Goal: Task Accomplishment & Management: Use online tool/utility

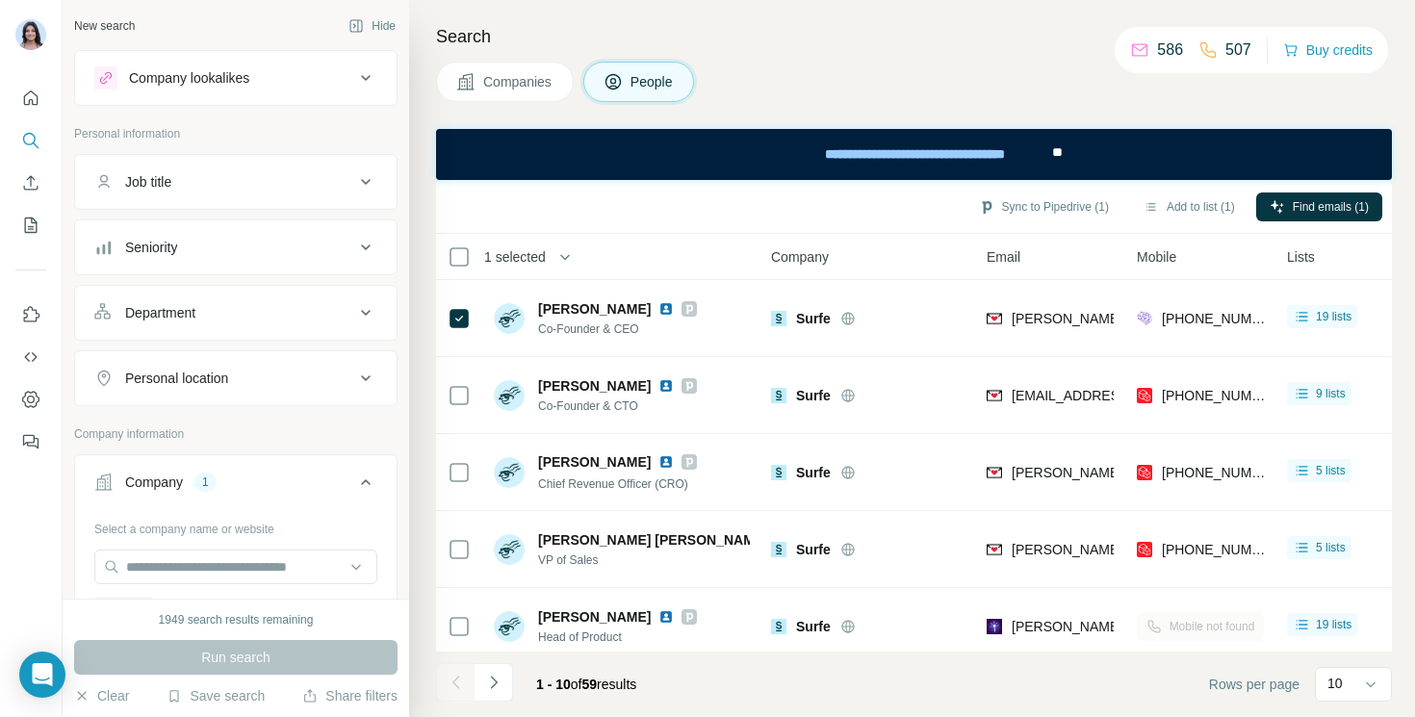
click at [594, 43] on h4 "Search" at bounding box center [914, 36] width 956 height 27
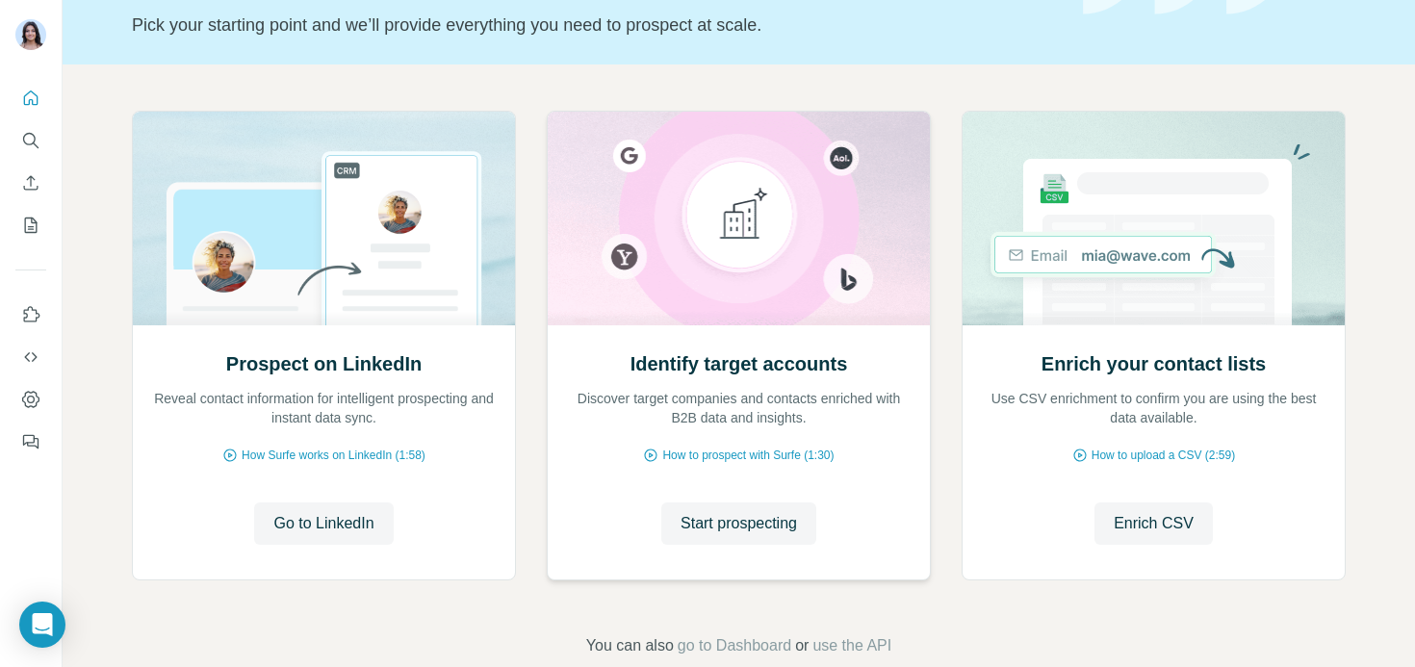
scroll to position [126, 0]
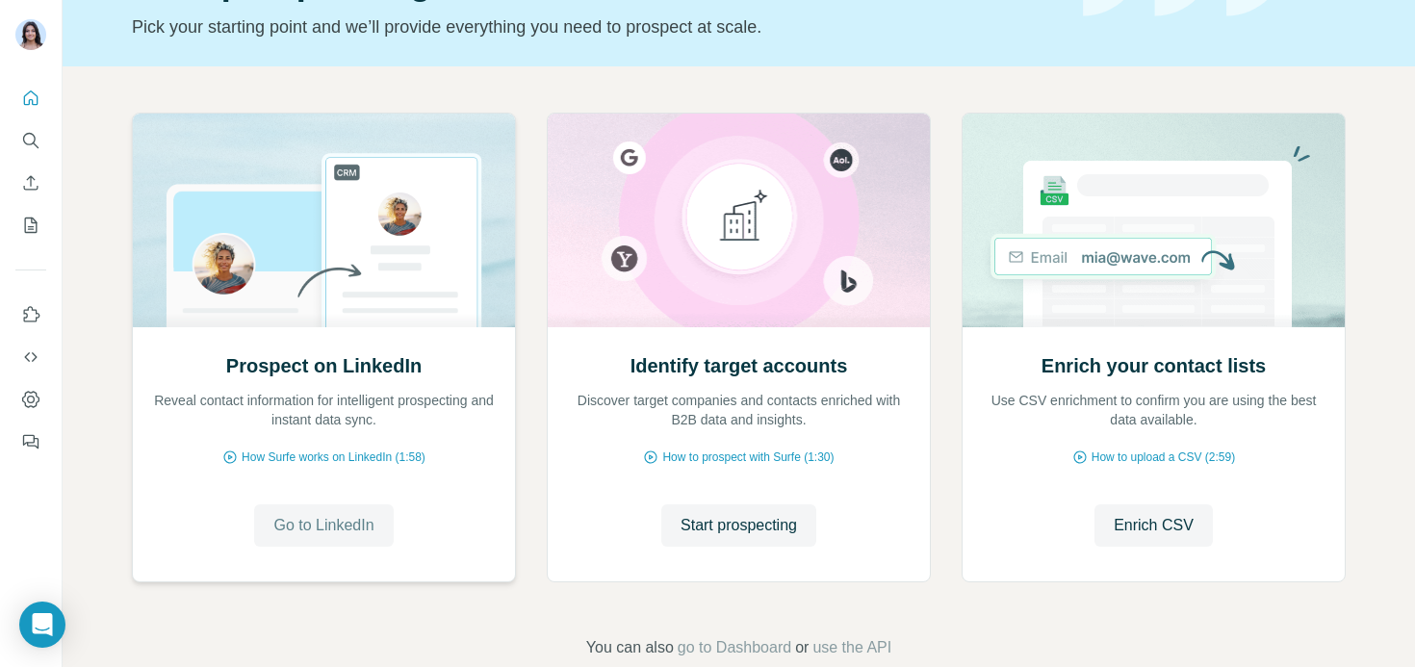
click at [316, 531] on span "Go to LinkedIn" at bounding box center [323, 525] width 100 height 23
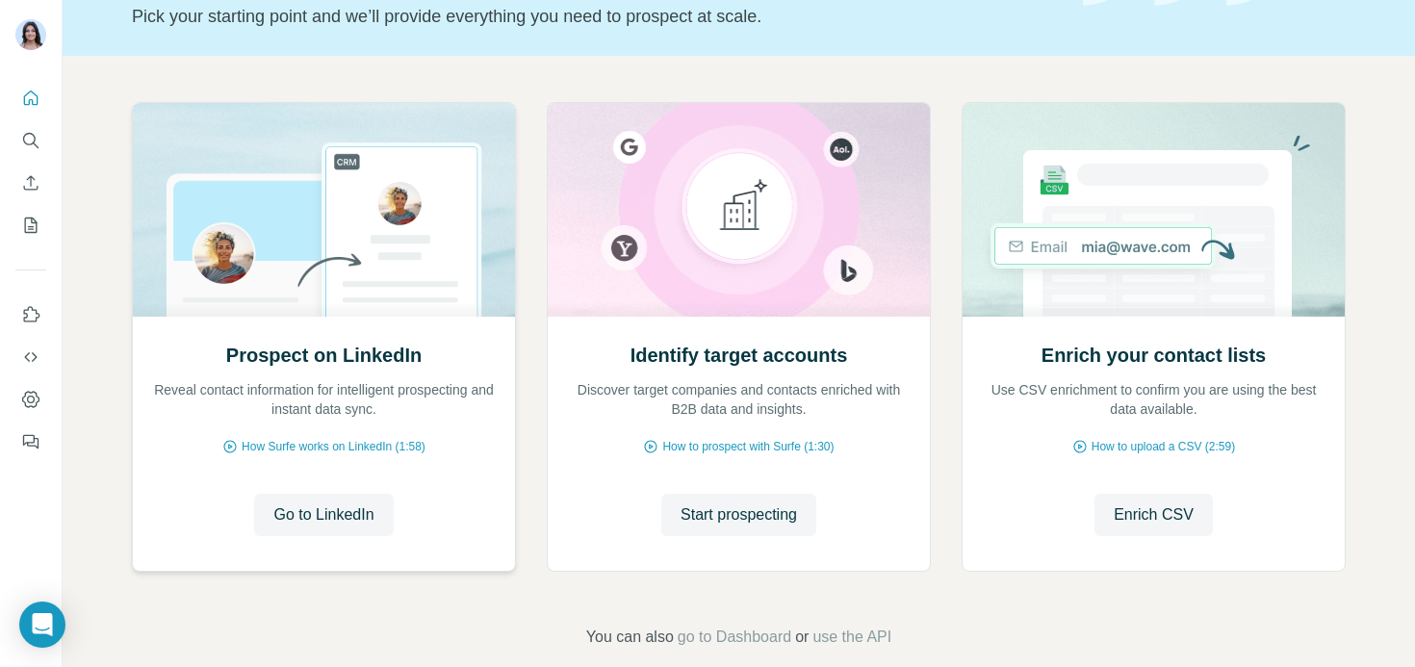
scroll to position [134, 0]
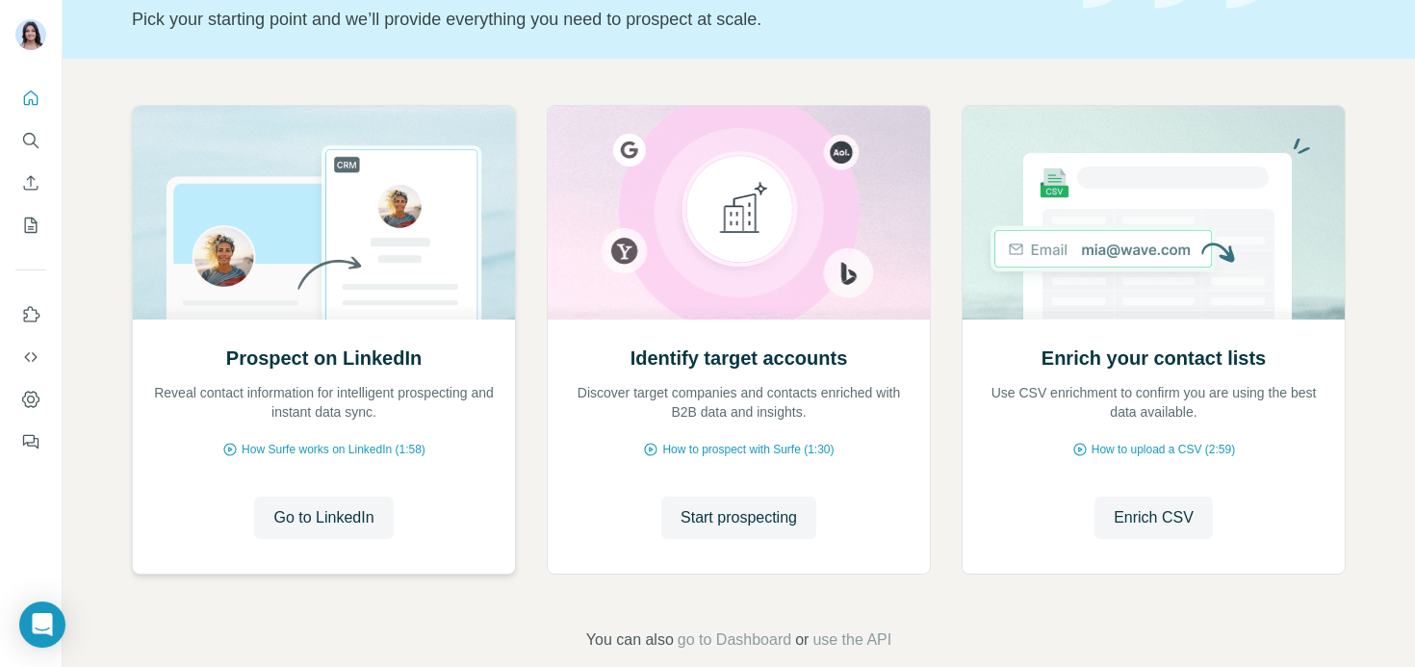
click at [283, 142] on img at bounding box center [324, 213] width 384 height 214
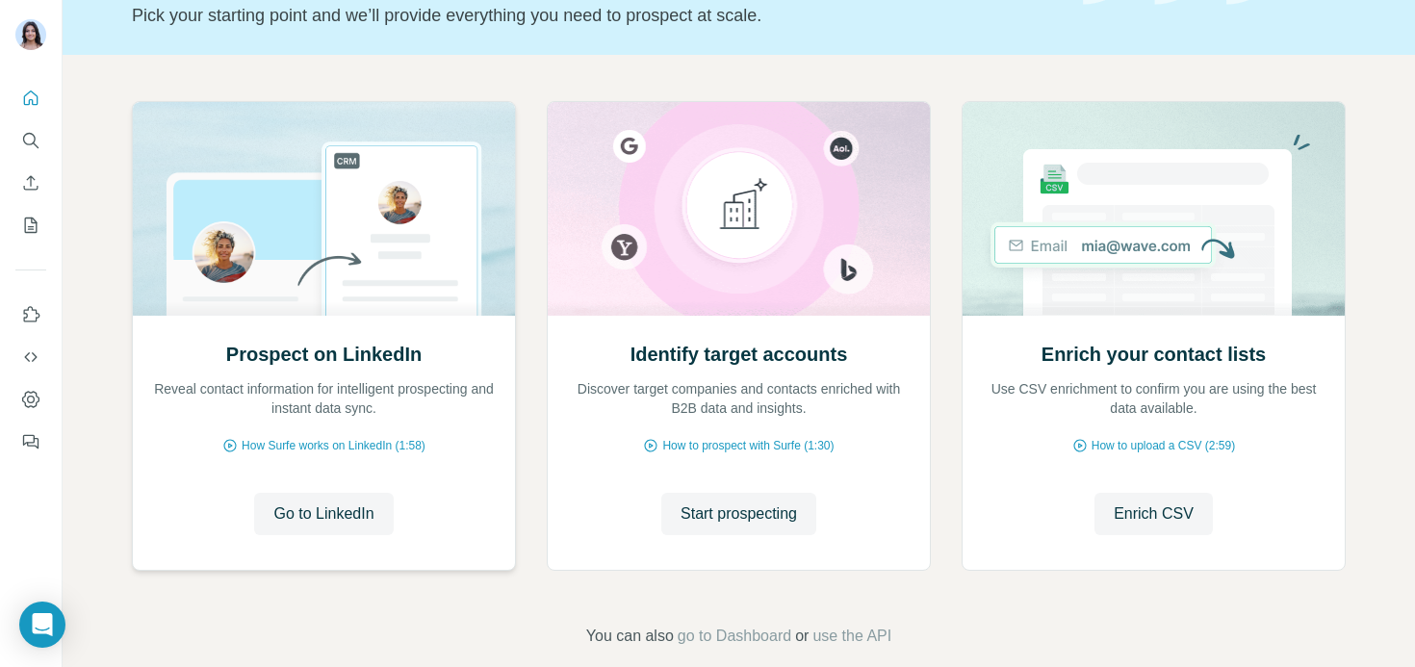
scroll to position [165, 0]
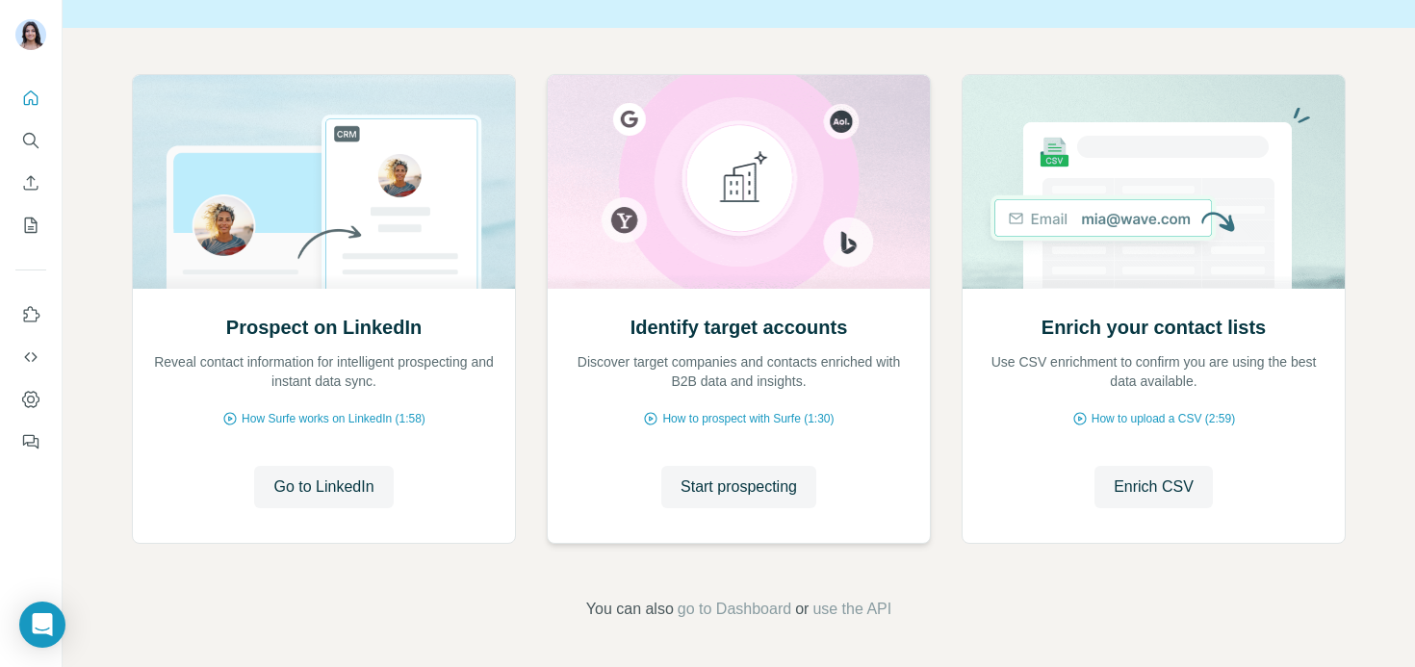
click at [656, 353] on p "Discover target companies and contacts enriched with B2B data and insights." at bounding box center [739, 371] width 344 height 39
click at [730, 491] on span "Start prospecting" at bounding box center [739, 487] width 116 height 23
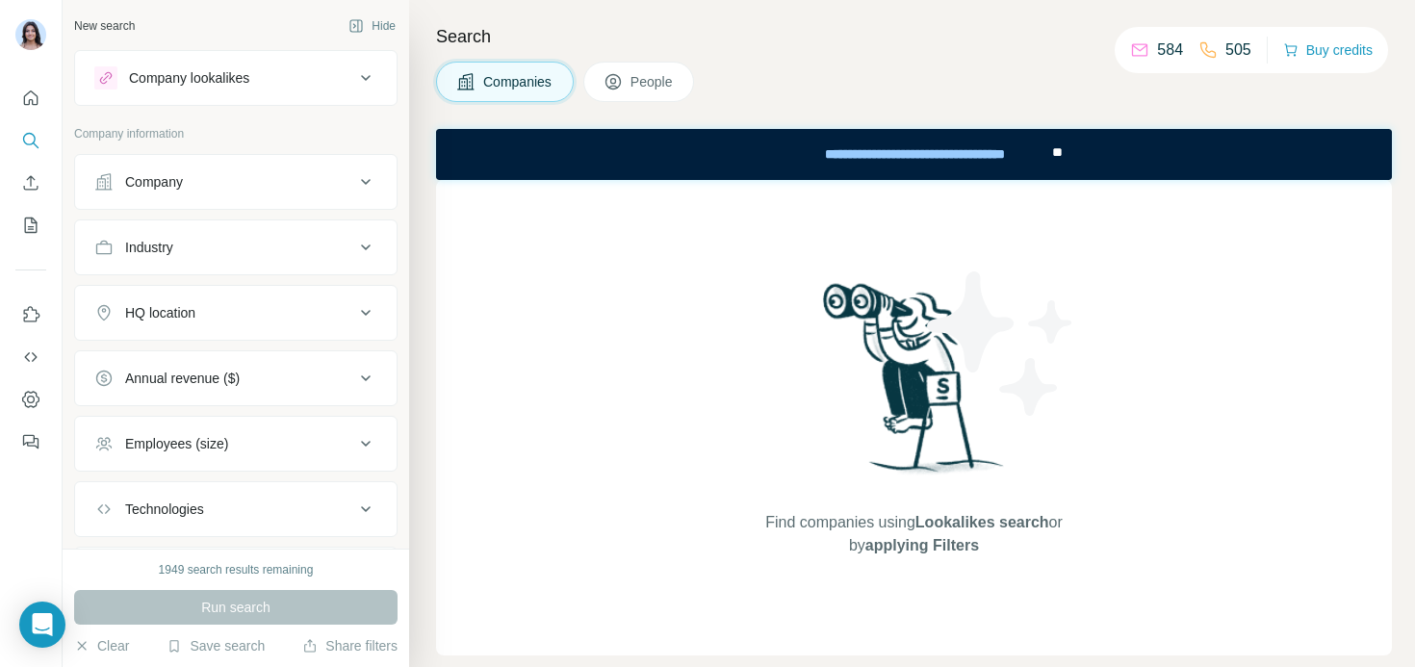
click at [265, 78] on div "Company lookalikes" at bounding box center [224, 77] width 260 height 23
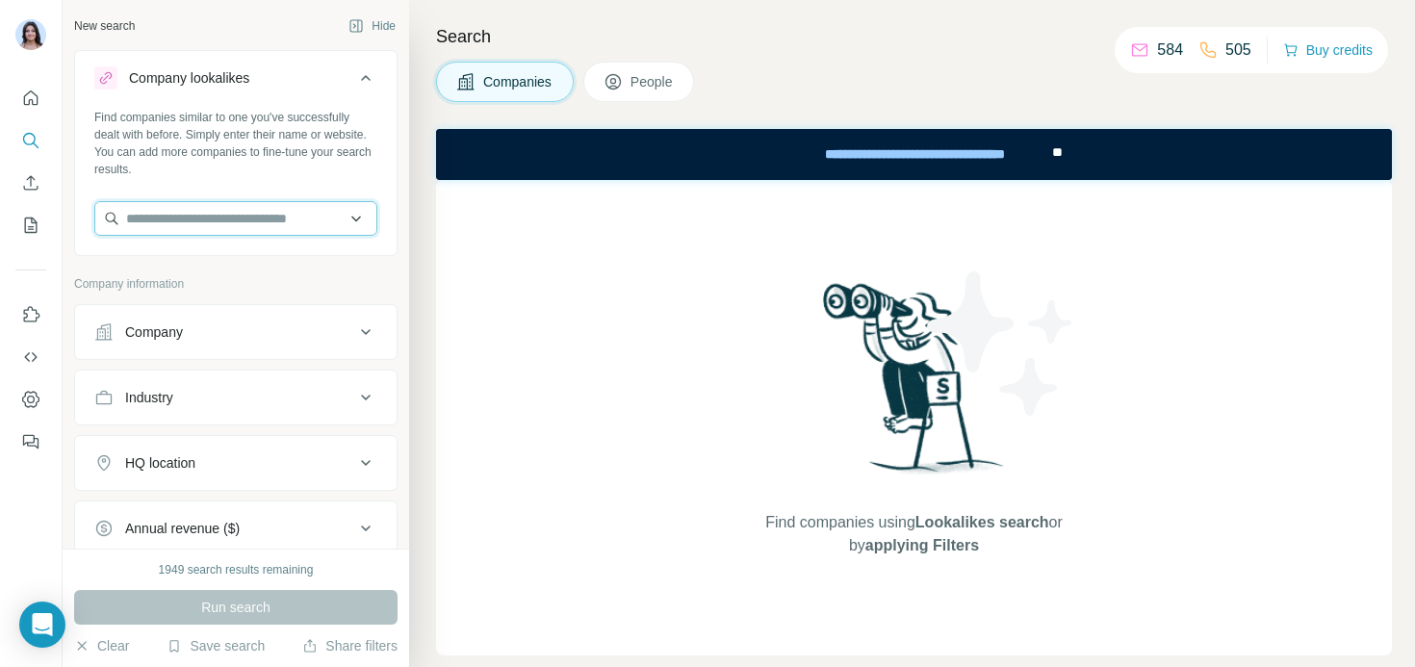
click at [189, 224] on input "text" at bounding box center [235, 218] width 283 height 35
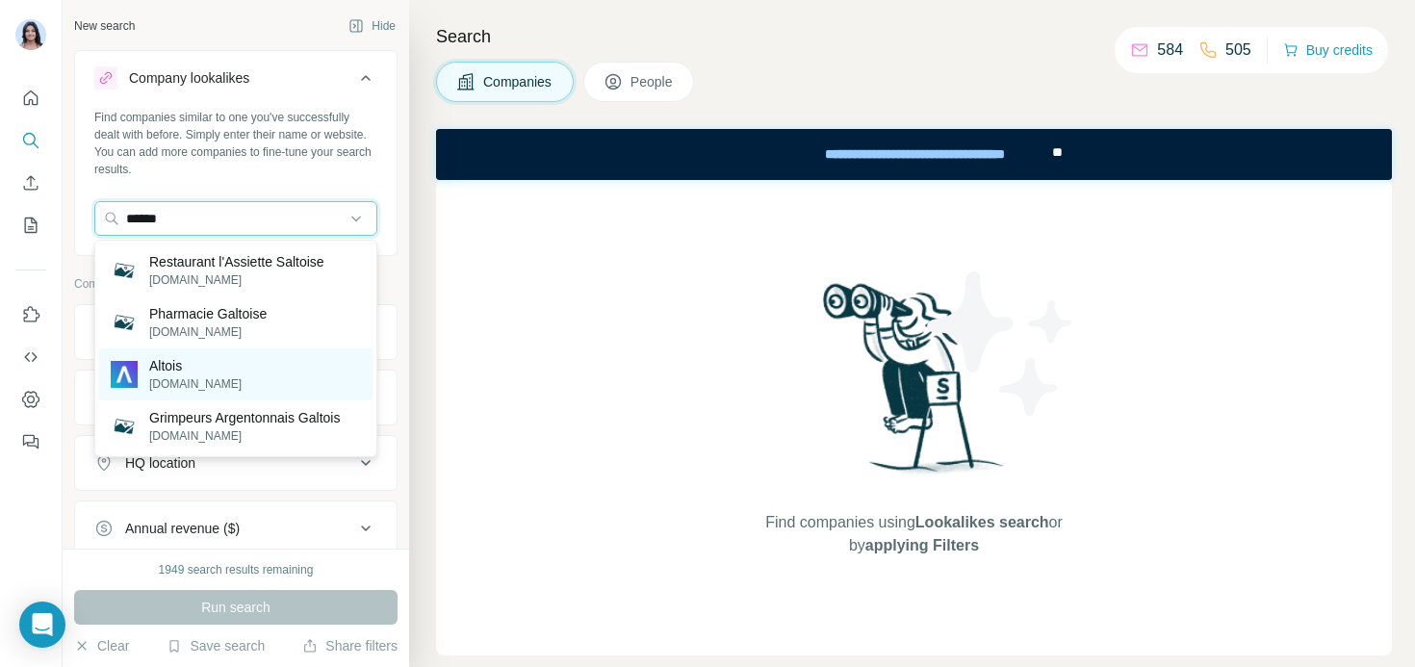
type input "******"
click at [200, 378] on p "altois.com" at bounding box center [195, 383] width 92 height 17
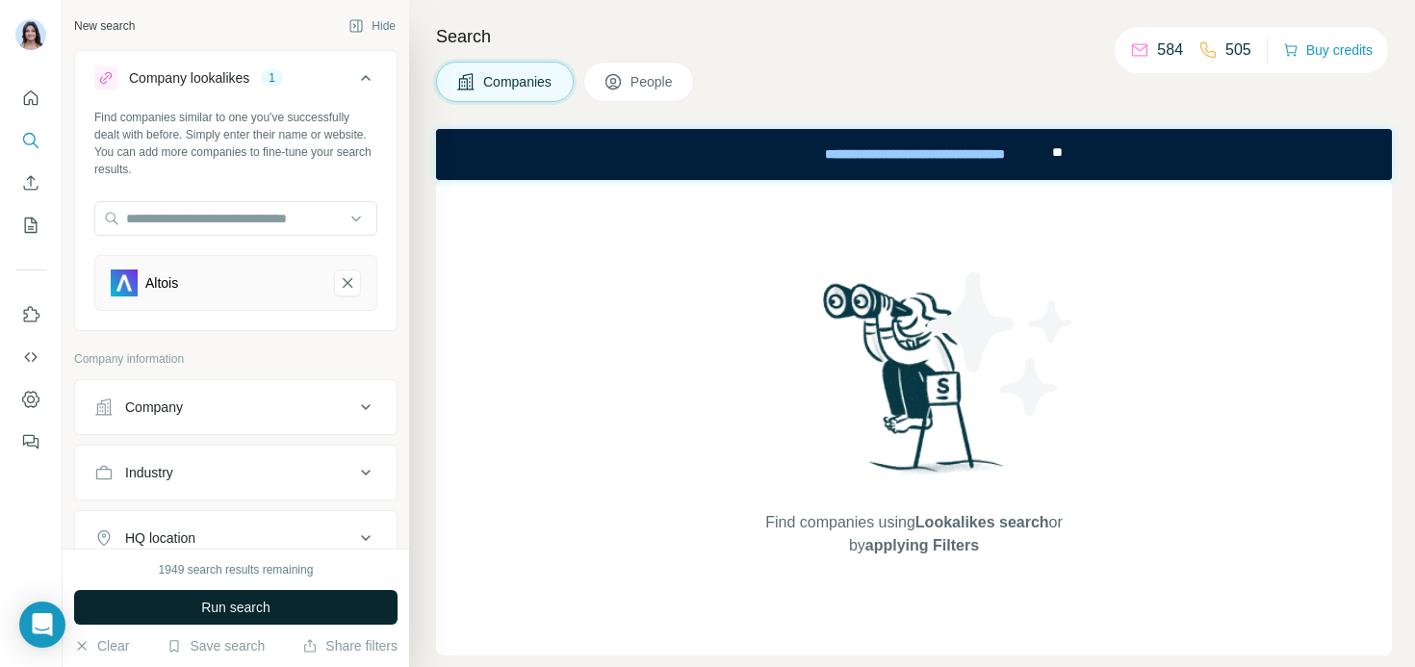
click at [237, 613] on span "Run search" at bounding box center [235, 607] width 69 height 19
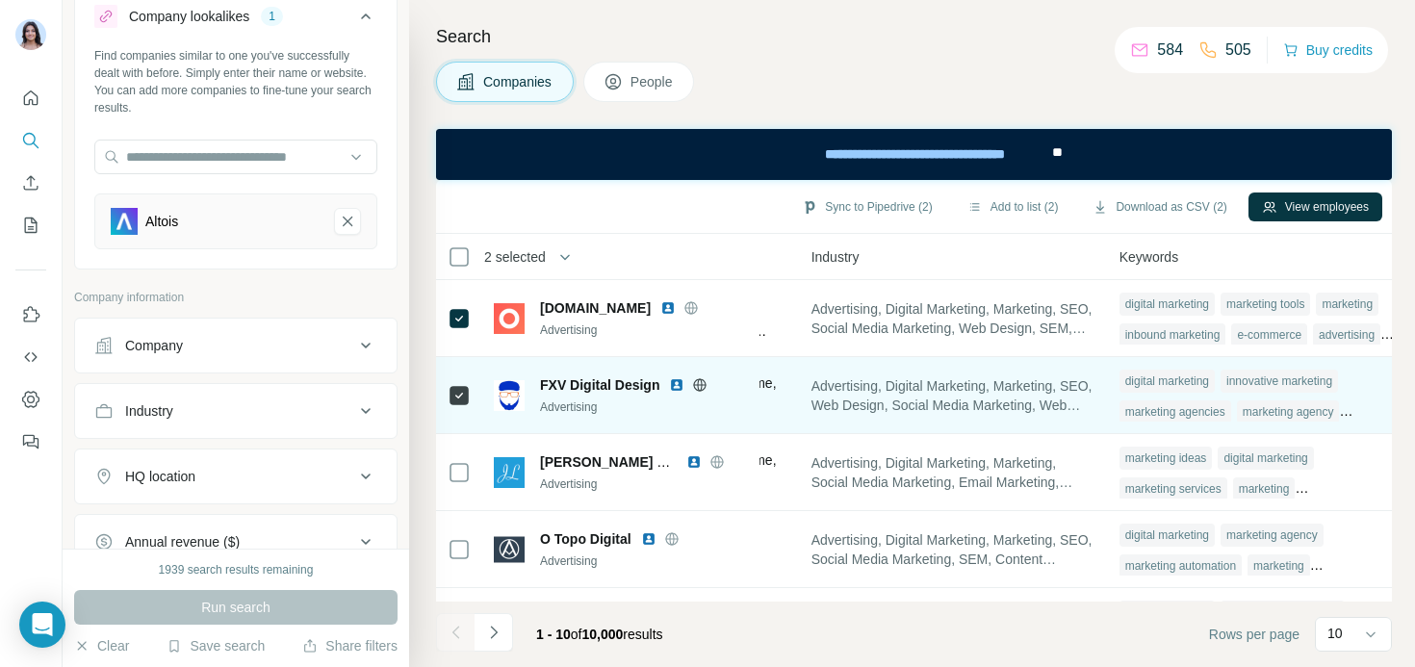
scroll to position [0, 1352]
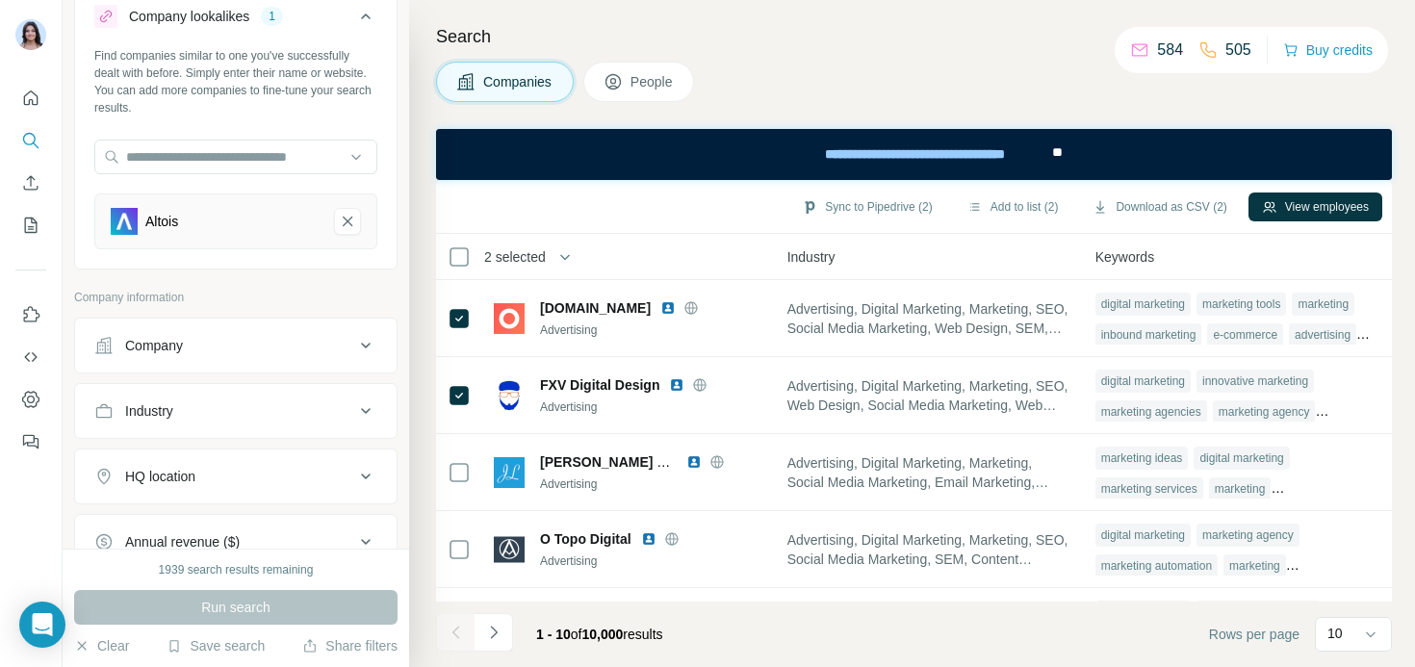
click at [640, 84] on span "People" at bounding box center [653, 81] width 44 height 19
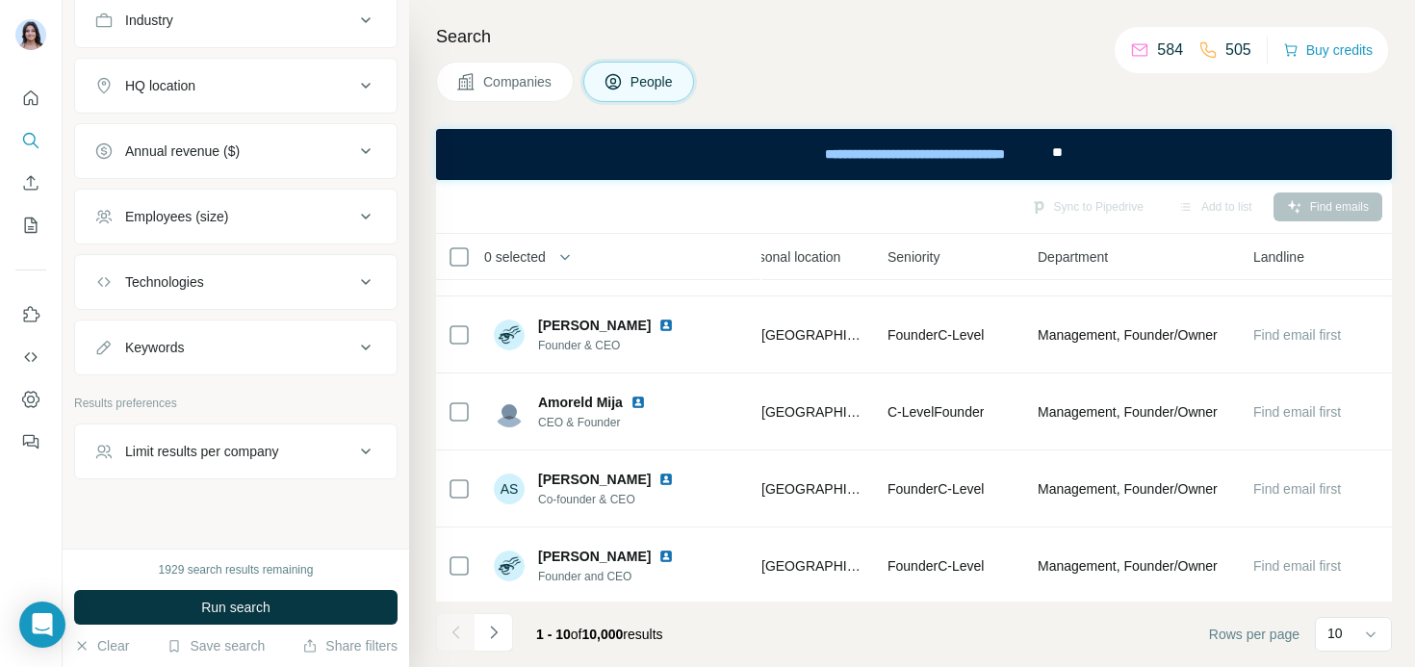
scroll to position [0, 700]
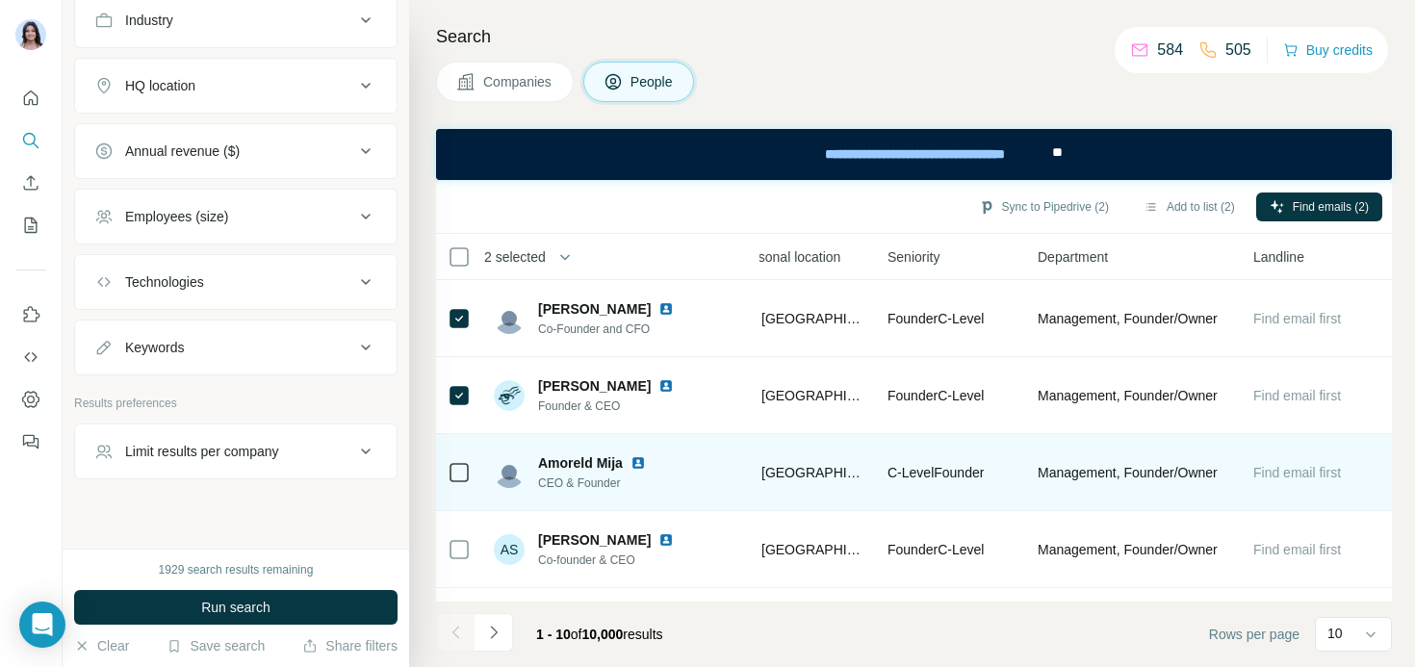
click at [462, 482] on icon at bounding box center [459, 472] width 23 height 23
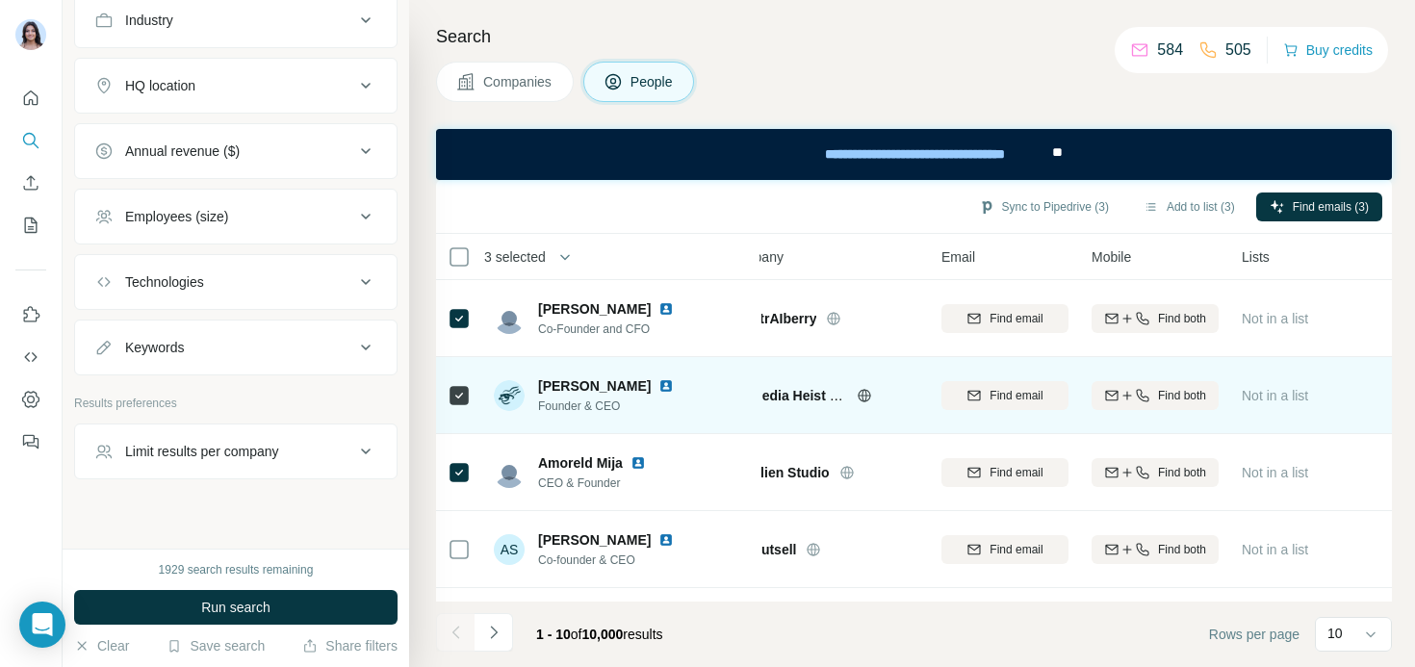
scroll to position [0, 56]
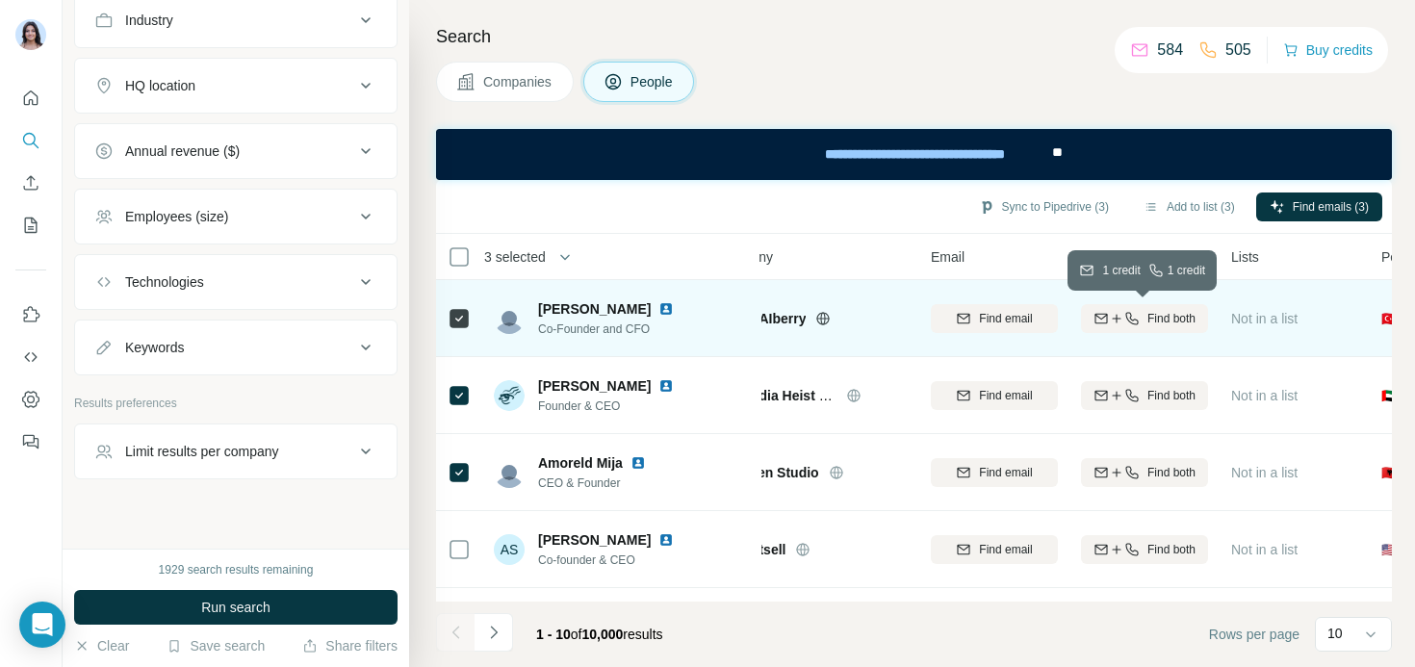
click at [1109, 320] on icon "button" at bounding box center [1116, 318] width 15 height 15
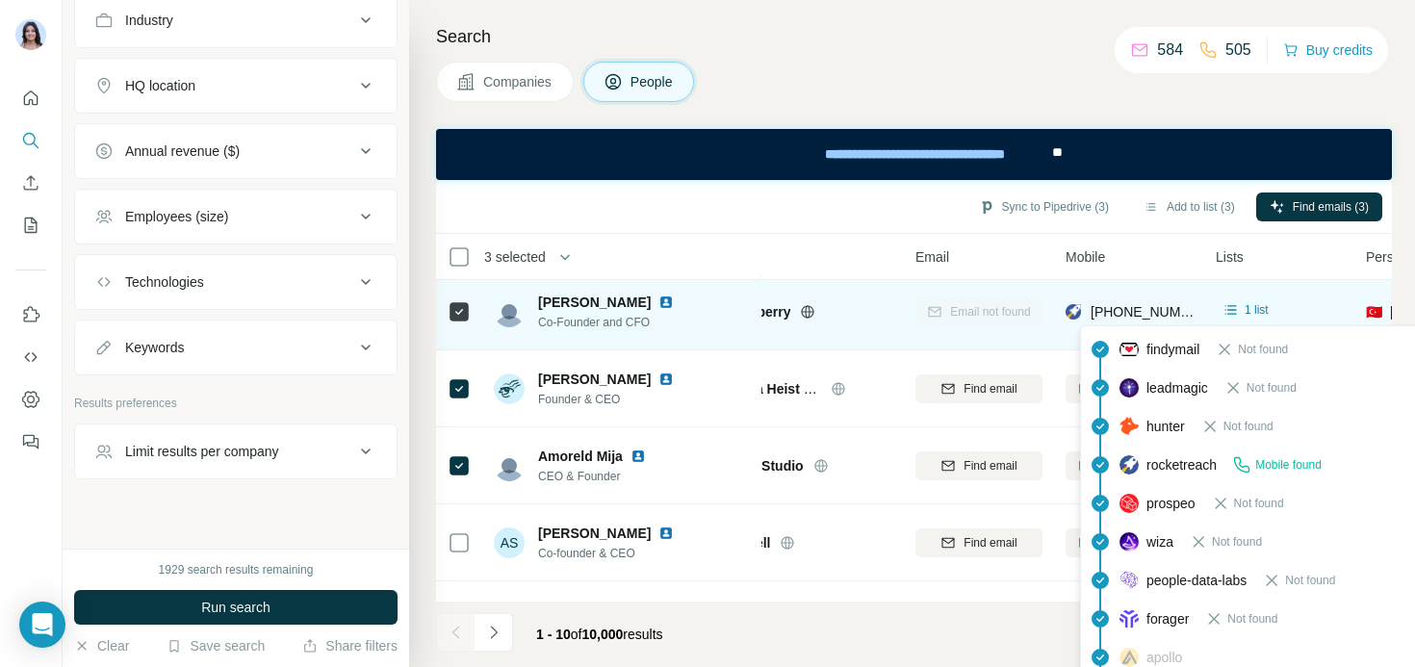
scroll to position [7, 73]
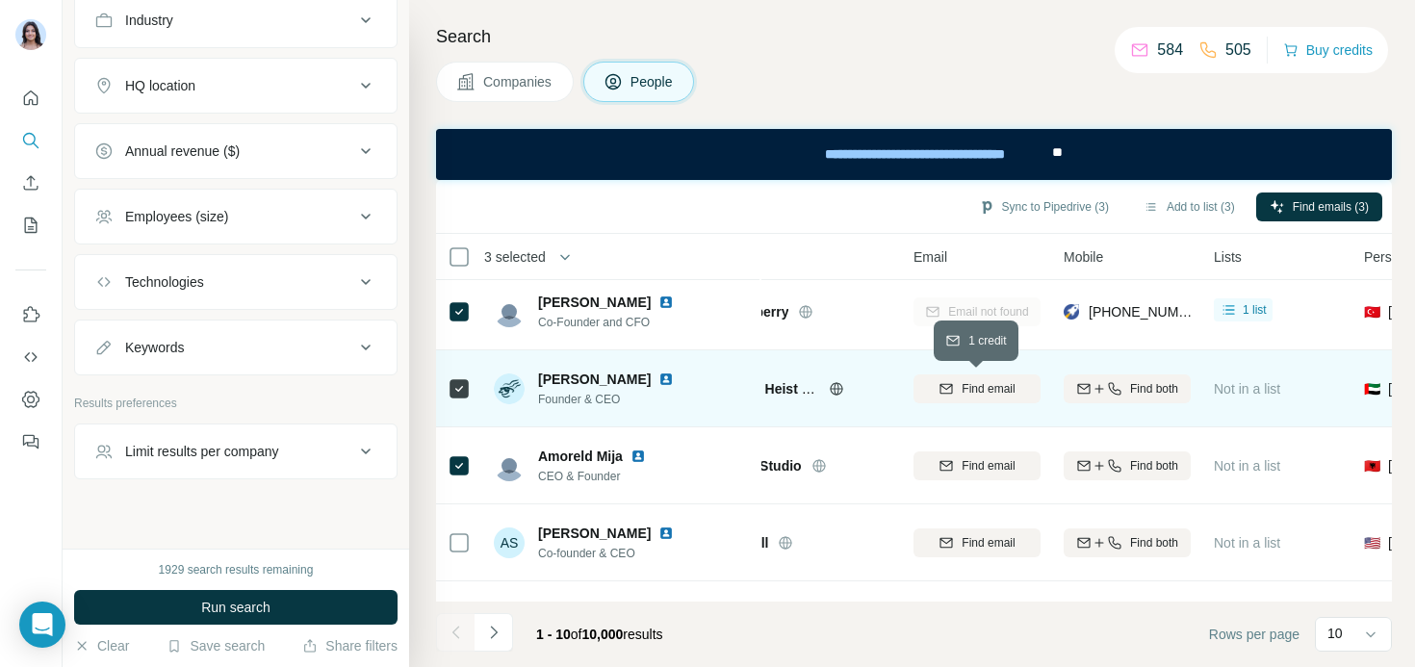
click at [933, 386] on div "Find email" at bounding box center [977, 388] width 127 height 17
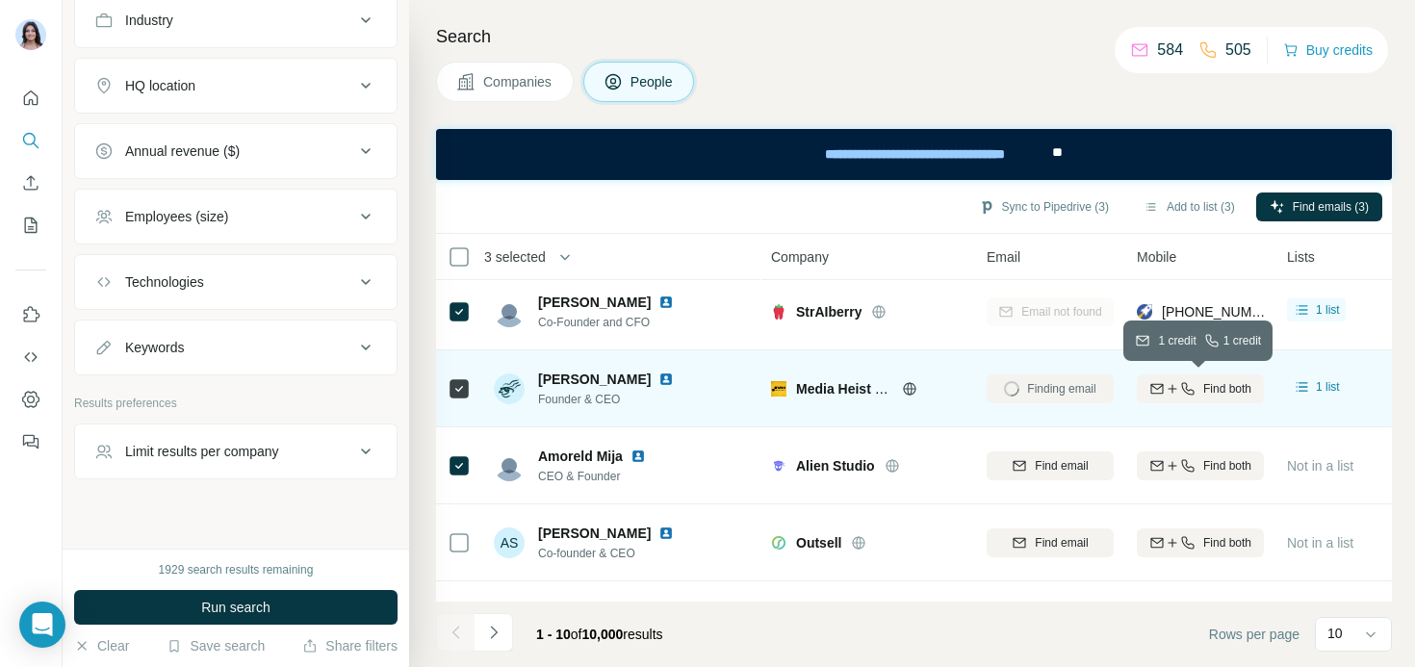
click at [1231, 390] on span "Find both" at bounding box center [1227, 388] width 48 height 17
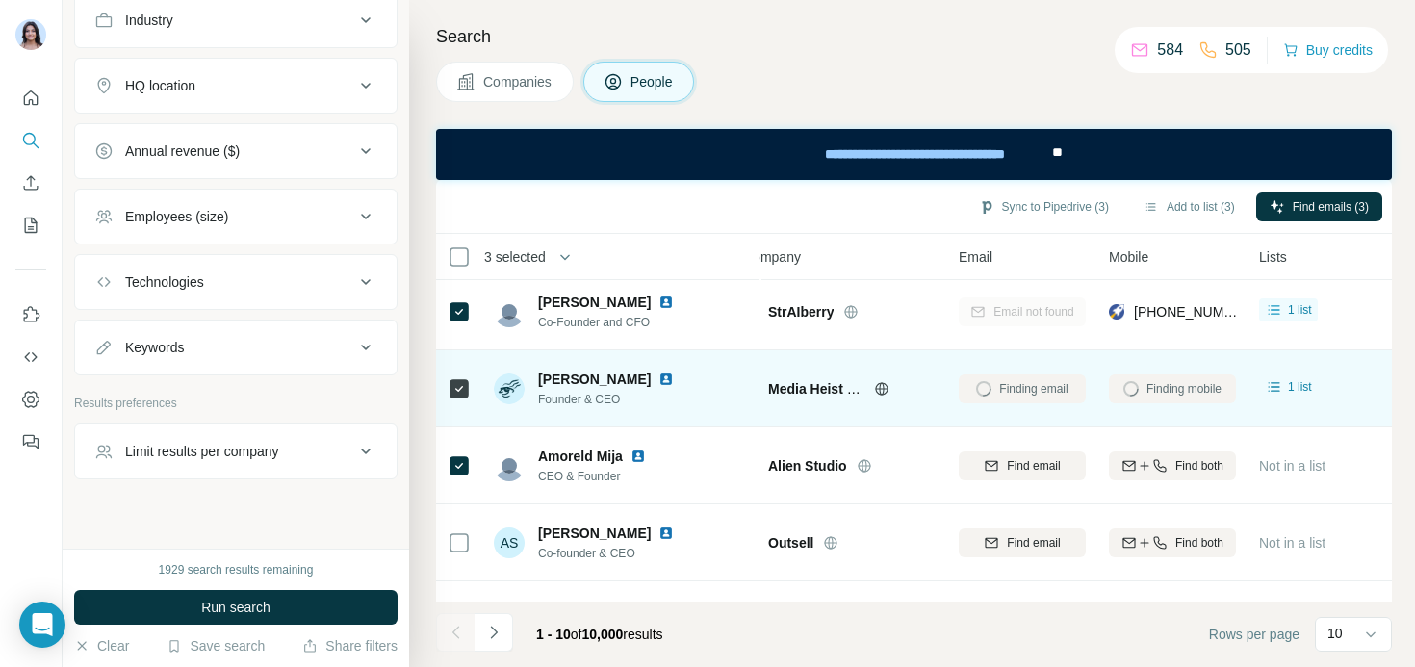
scroll to position [7, 26]
click at [443, 252] on th "3 selected" at bounding box center [590, 257] width 308 height 46
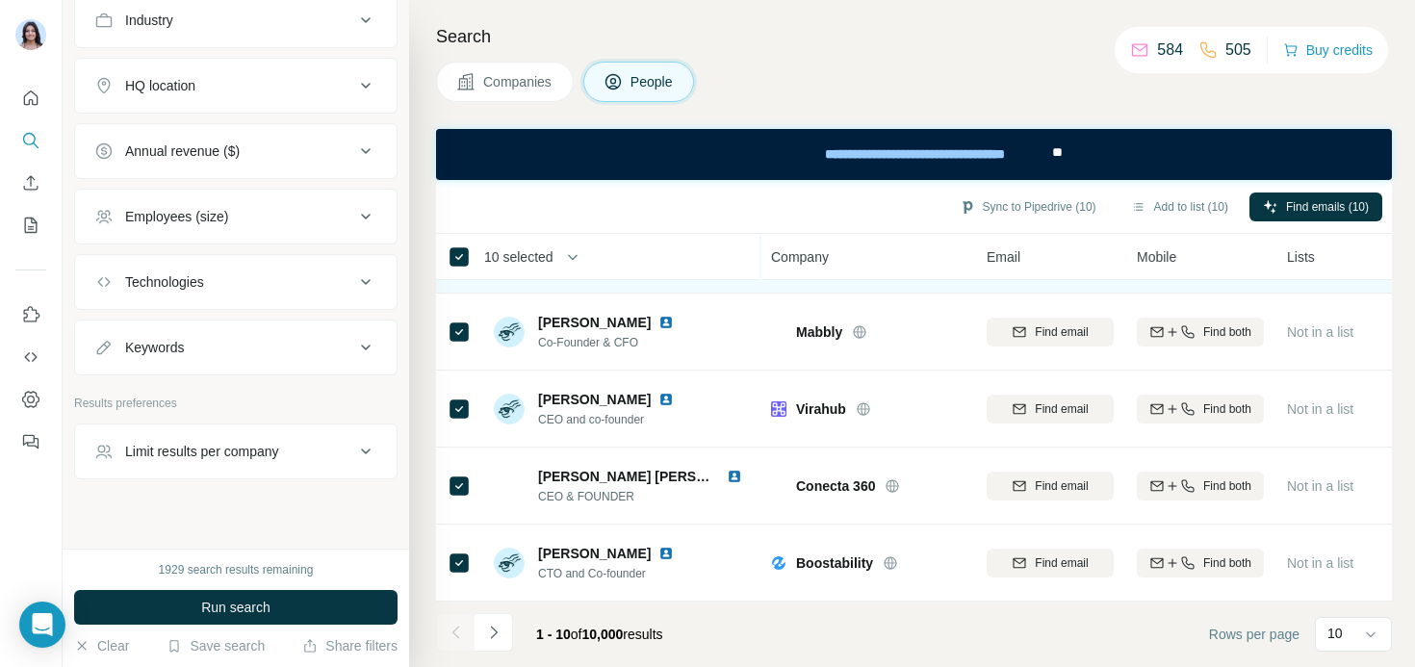
scroll to position [0, 0]
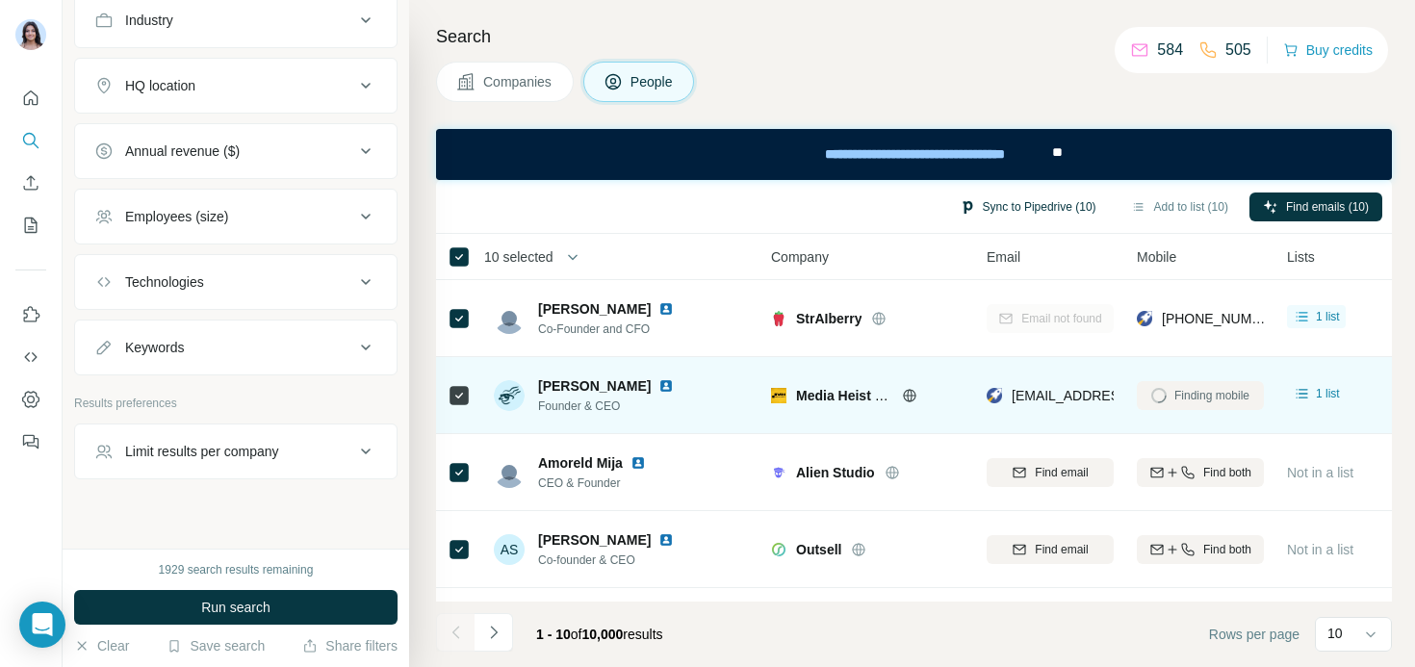
click at [1055, 206] on button "Sync to Pipedrive (10)" at bounding box center [1028, 207] width 164 height 29
click at [951, 94] on div "Companies People" at bounding box center [914, 82] width 956 height 40
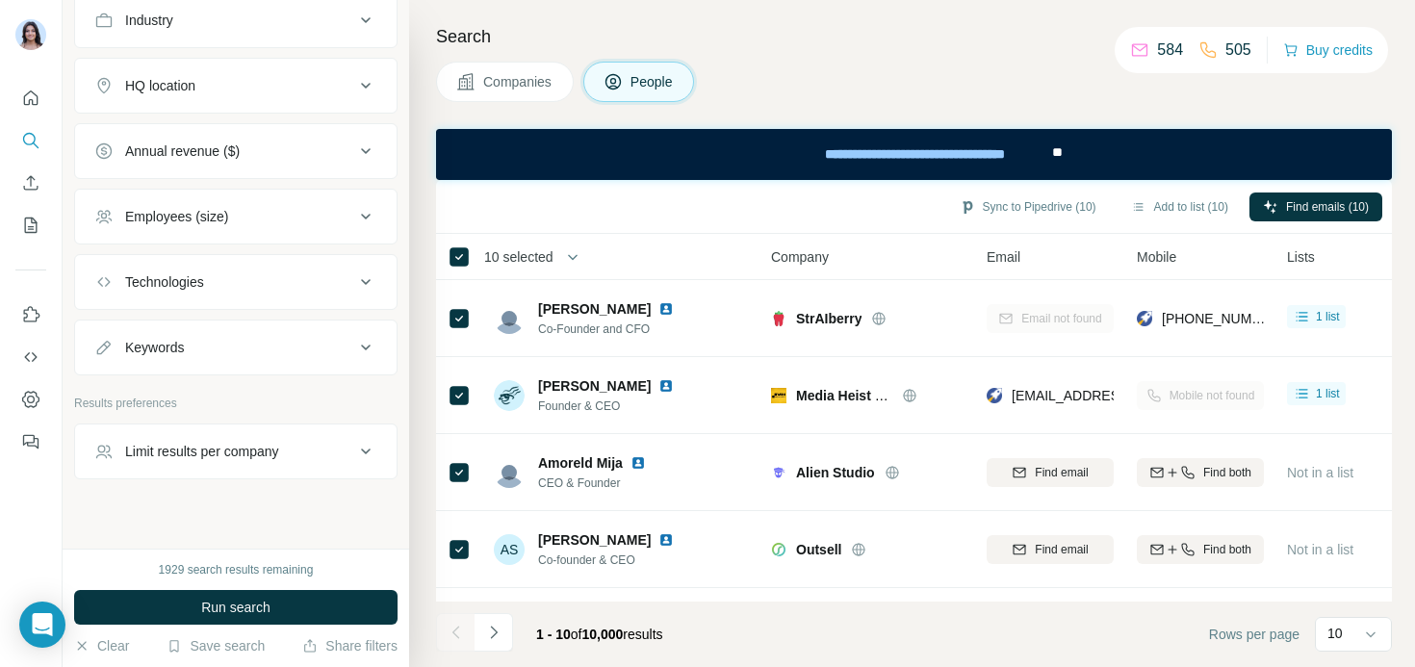
click at [850, 106] on div "Search Companies People Sync to Pipedrive (10) Add to list (10) Find emails (10…" at bounding box center [912, 333] width 1006 height 667
click at [28, 354] on icon "Use Surfe API" at bounding box center [30, 357] width 19 height 19
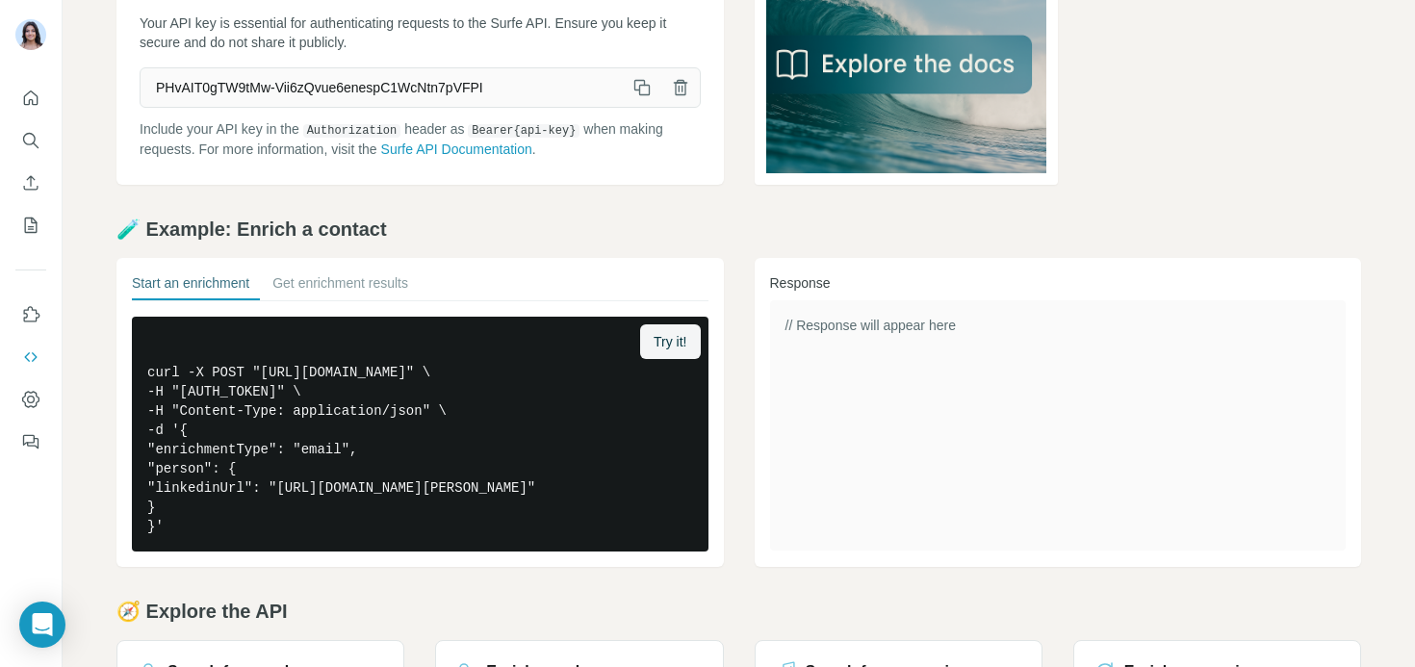
scroll to position [343, 0]
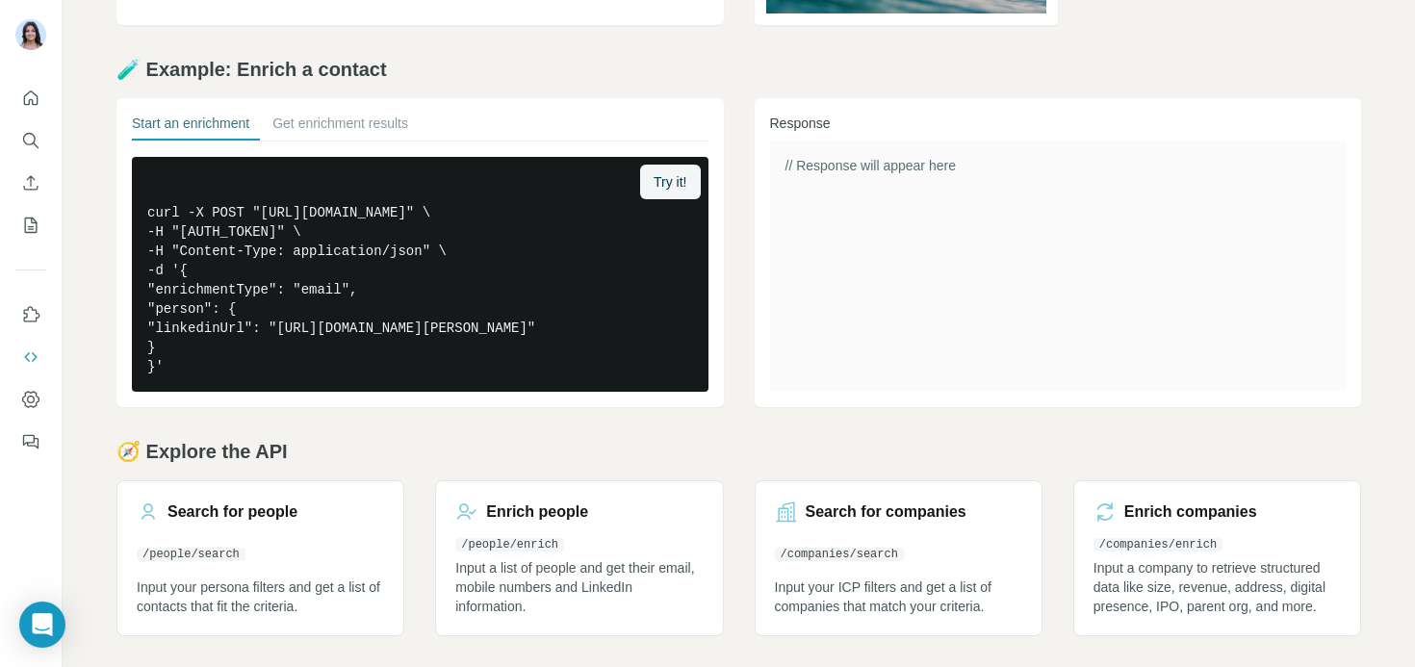
click at [84, 605] on div "API Key Your API key is essential for authenticating requests to the Surfe API.…" at bounding box center [739, 211] width 1352 height 914
click at [808, 410] on div "API Key Your API key is essential for authenticating requests to the Surfe API.…" at bounding box center [739, 211] width 1352 height 914
click at [598, 469] on div "🧭 Explore the API Search for people /people/search Input your persona filters a…" at bounding box center [738, 537] width 1245 height 198
click at [618, 451] on h2 "🧭 Explore the API" at bounding box center [738, 451] width 1245 height 27
click at [669, 460] on h2 "🧭 Explore the API" at bounding box center [738, 451] width 1245 height 27
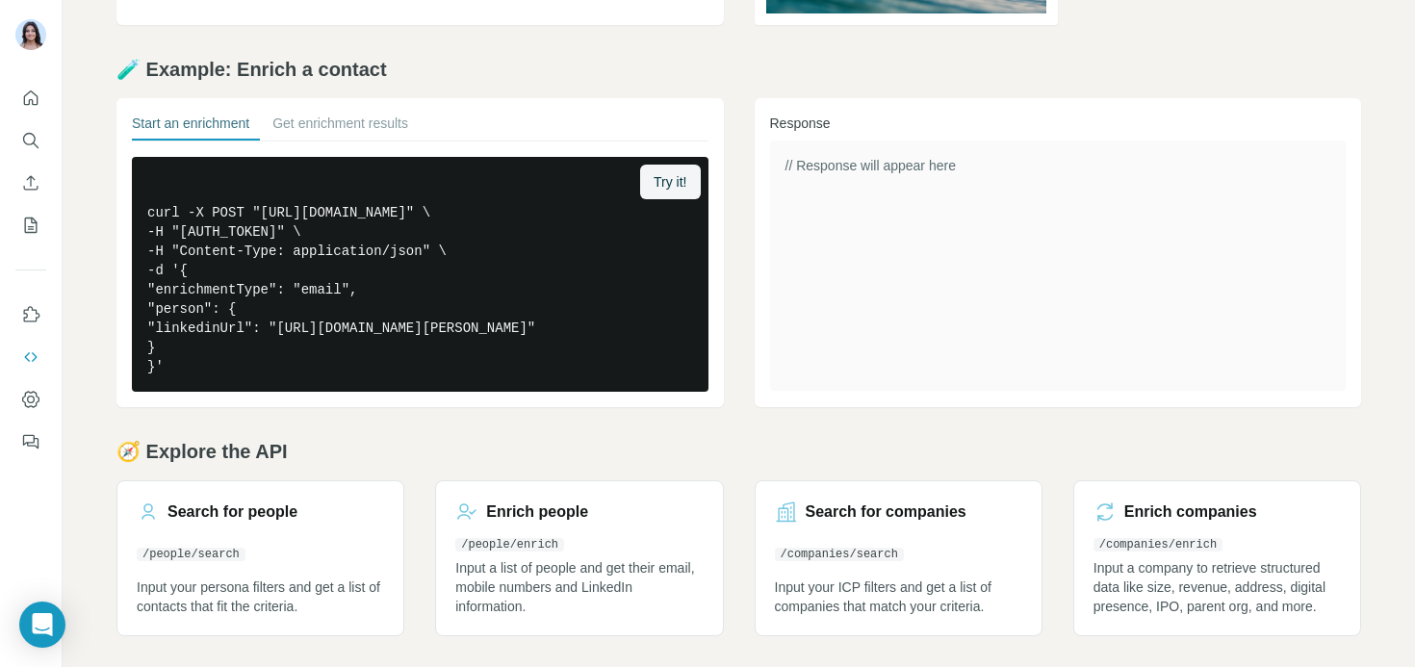
click at [747, 470] on div "🧭 Explore the API Search for people /people/search Input your persona filters a…" at bounding box center [738, 537] width 1245 height 198
click at [733, 432] on div "API Key Your API key is essential for authenticating requests to the Surfe API.…" at bounding box center [739, 211] width 1352 height 914
click at [25, 195] on button "Enrich CSV" at bounding box center [30, 183] width 31 height 35
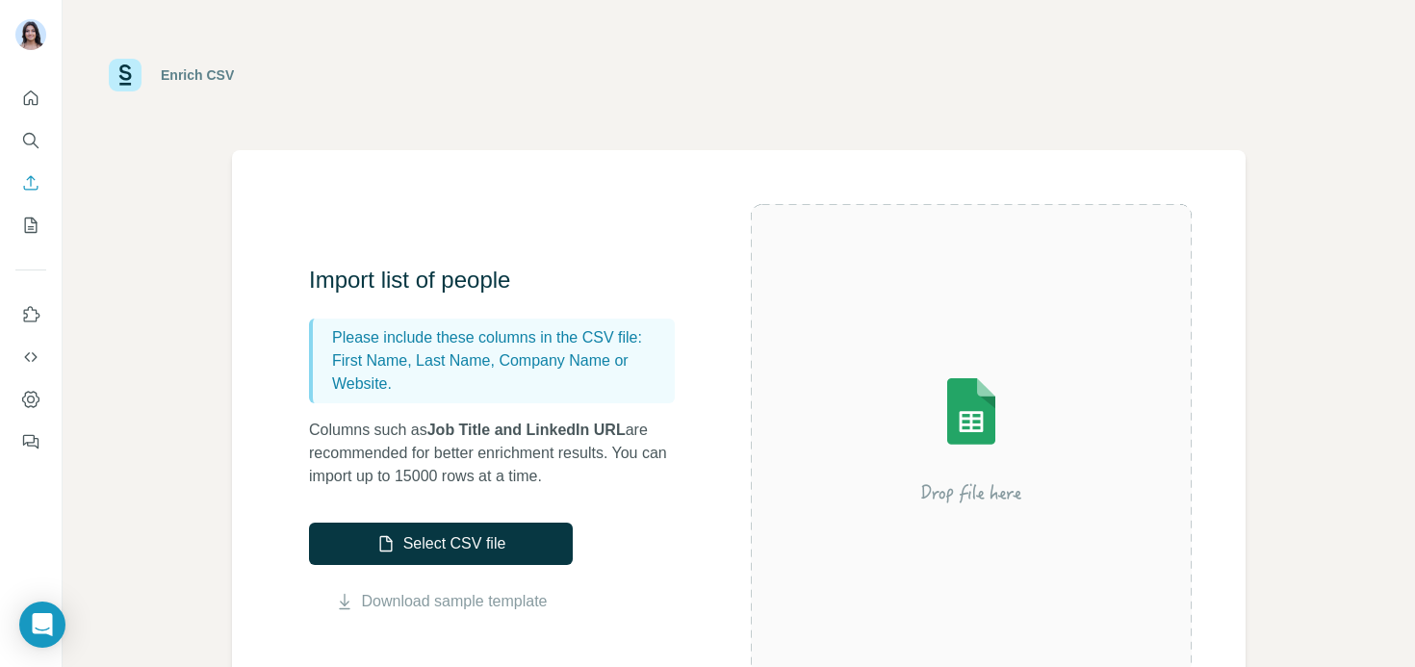
click at [502, 46] on div "Enrich CSV" at bounding box center [739, 75] width 1260 height 58
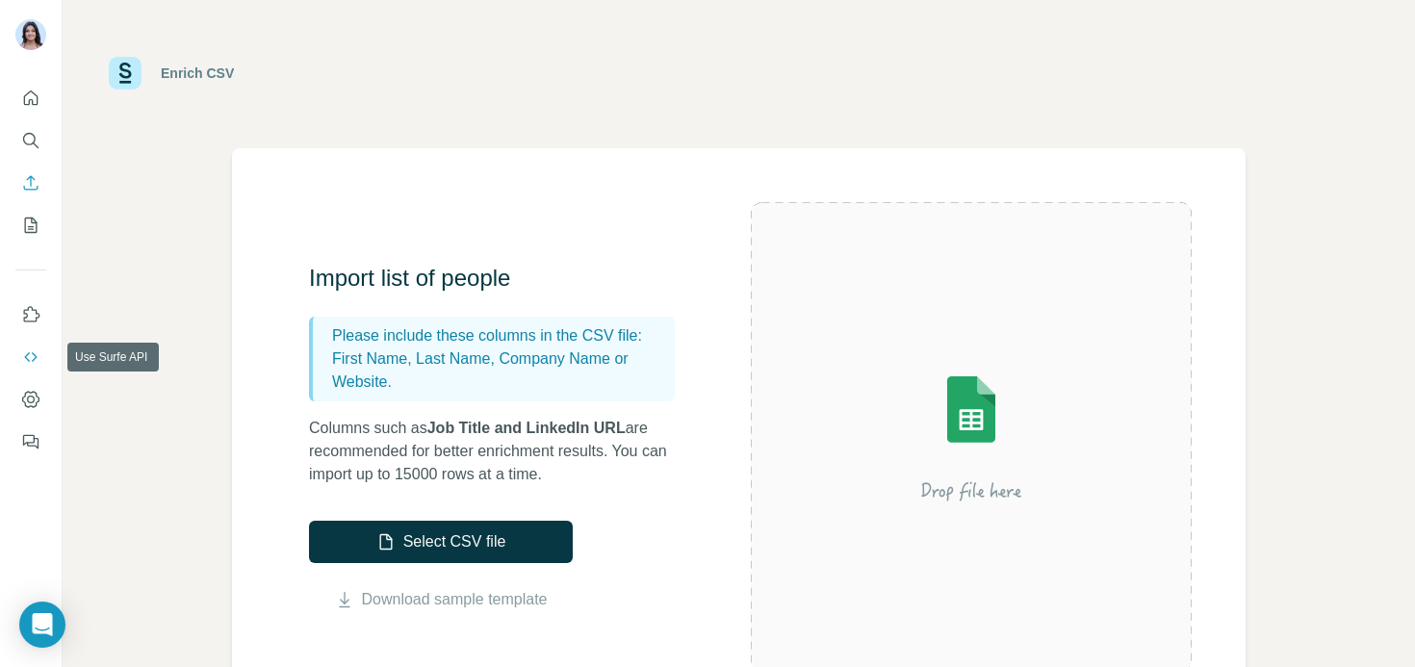
click at [29, 358] on icon "Use Surfe API" at bounding box center [30, 357] width 19 height 19
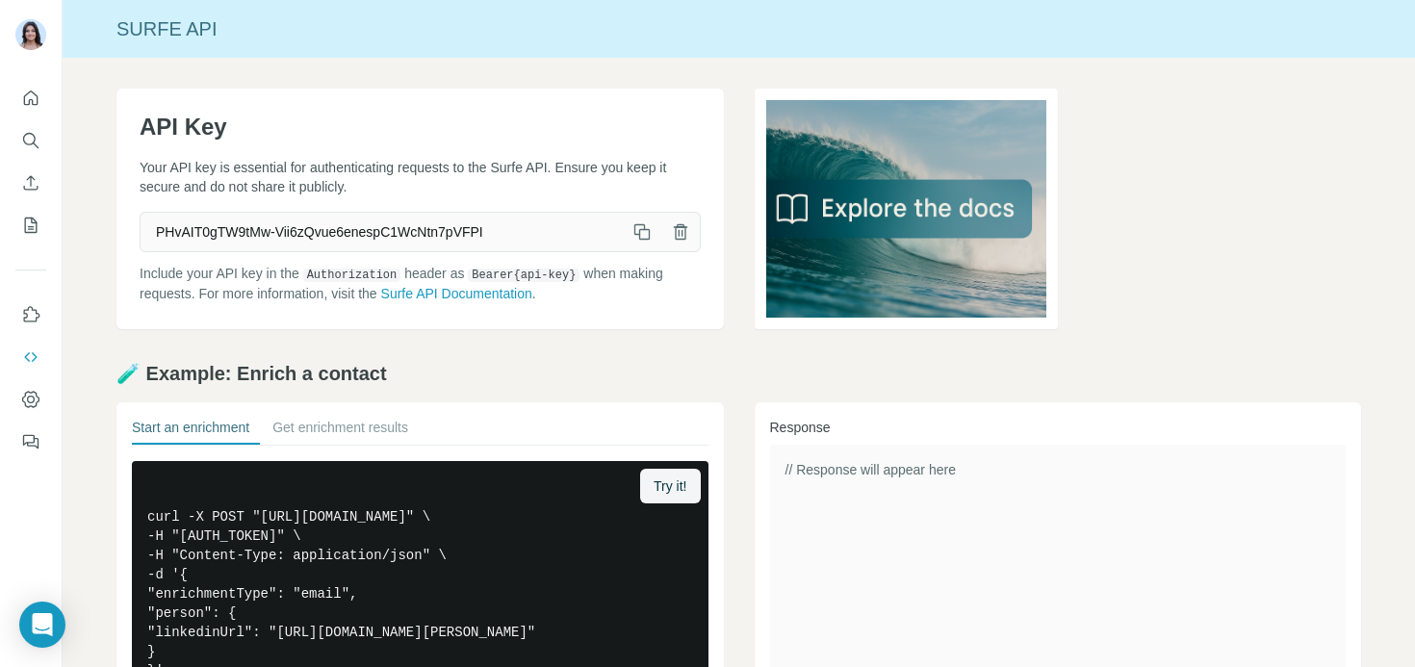
click at [191, 233] on span "PHvAIT0gTW9tMw-Vii6zQvue6enespC1WcNtn7pVFPI" at bounding box center [382, 232] width 482 height 35
click at [213, 238] on span "PHvAIT0gTW9tMw-Vii6zQvue6enespC1WcNtn7pVFPI" at bounding box center [382, 232] width 482 height 35
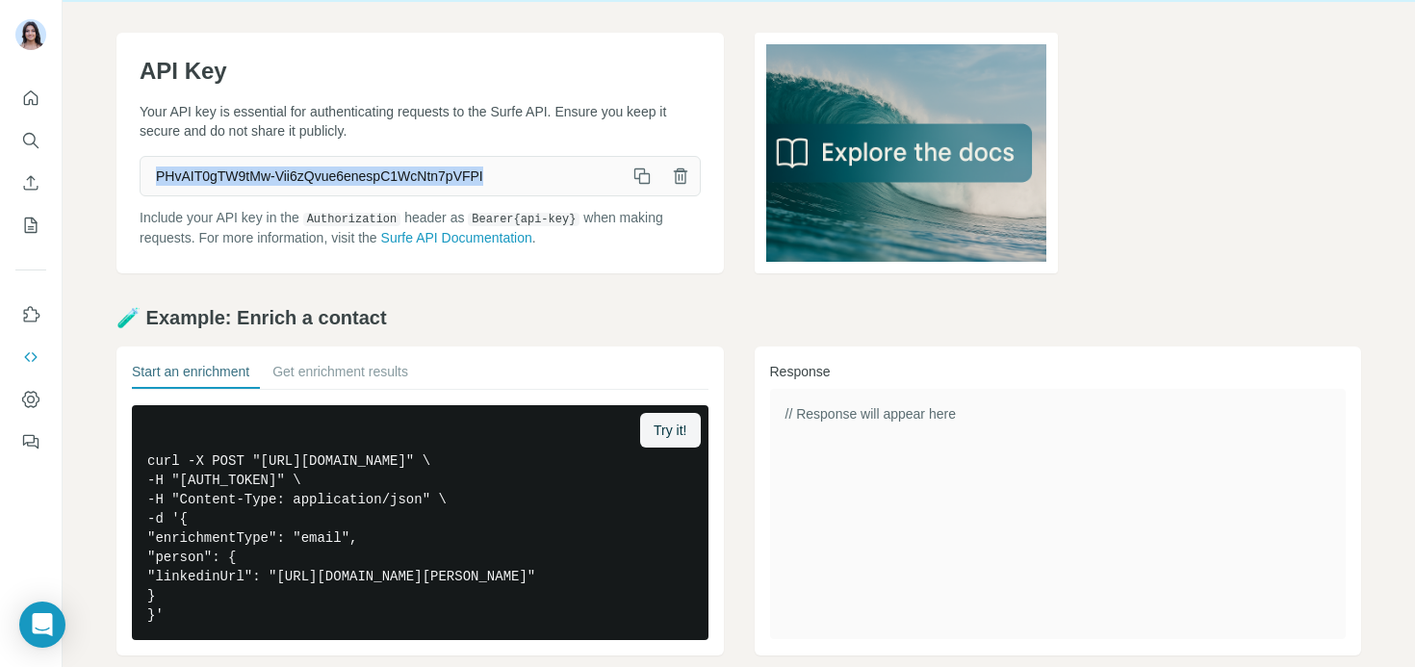
scroll to position [69, 0]
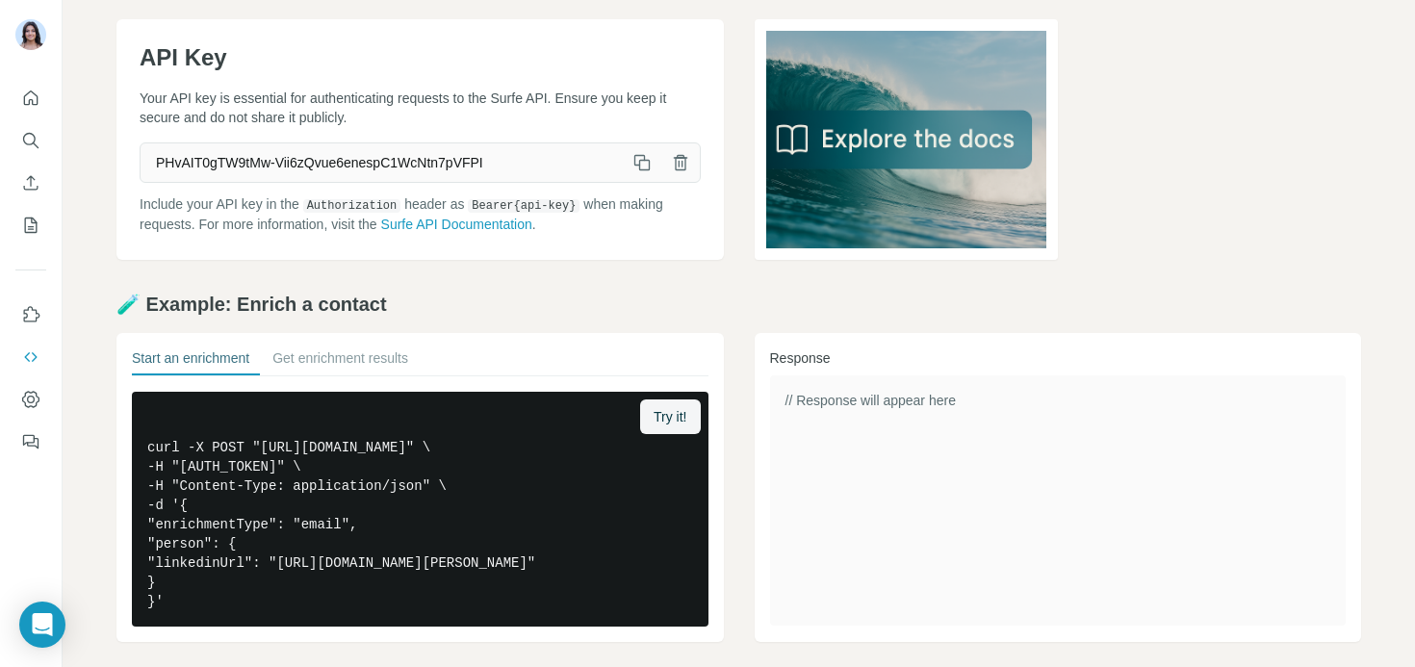
click at [139, 330] on div "🧪 Example: Enrich a contact Start an enrichment Get enrichment results Try it! …" at bounding box center [738, 466] width 1245 height 351
